Goal: Navigation & Orientation: Find specific page/section

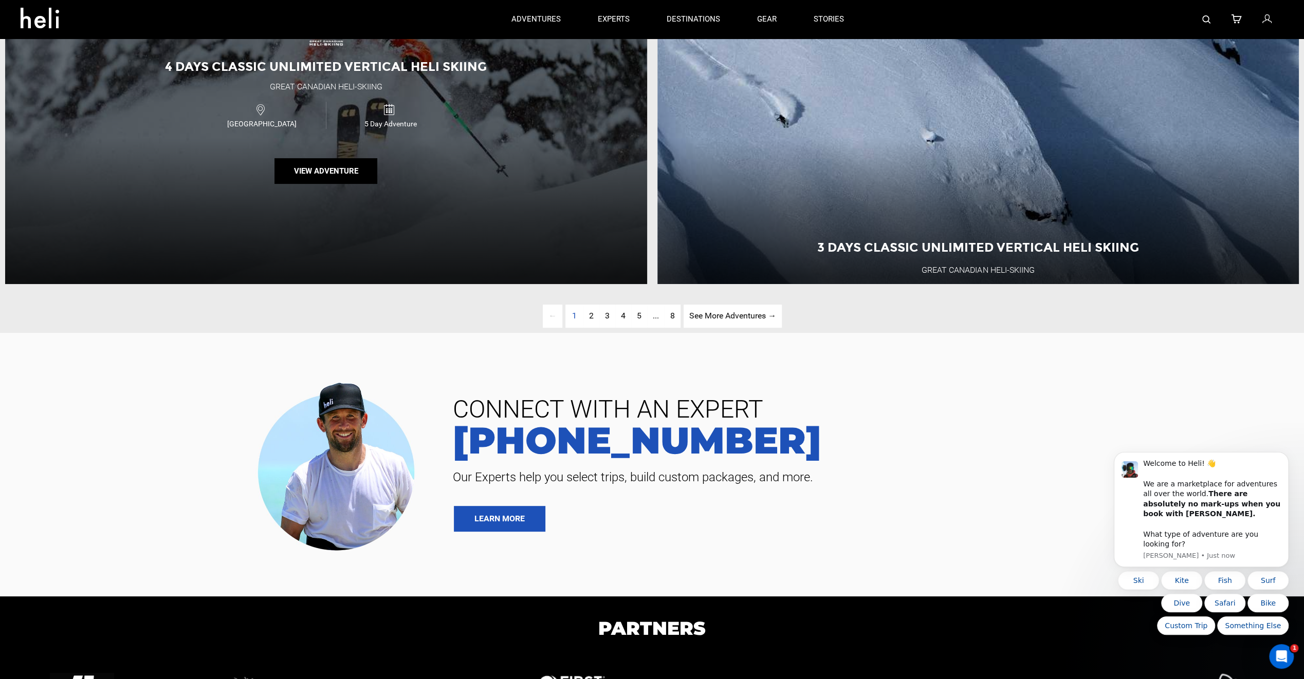
scroll to position [3889, 0]
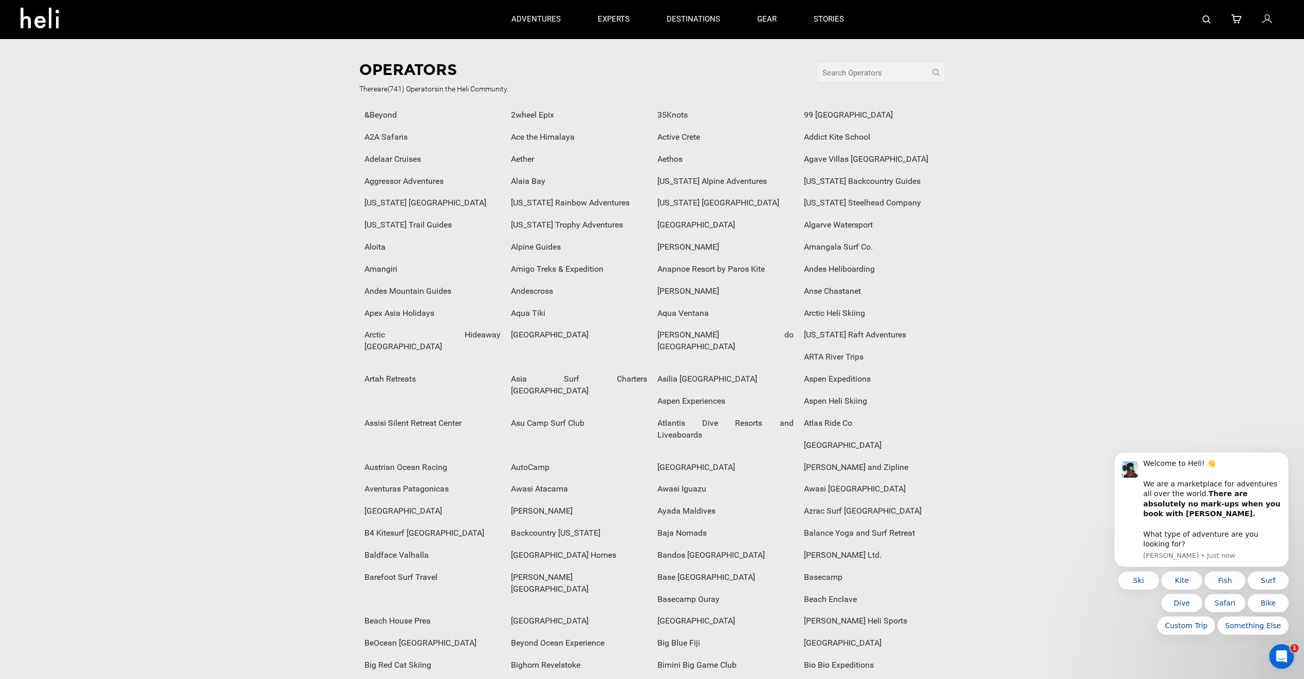
click at [529, 117] on div "2wheel Epix" at bounding box center [579, 115] width 146 height 22
